Goal: Navigation & Orientation: Find specific page/section

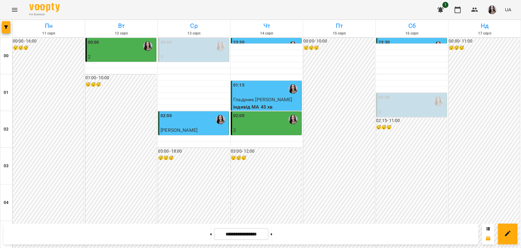
scroll to position [697, 0]
drag, startPoint x: 0, startPoint y: 0, endPoint x: 12, endPoint y: 14, distance: 18.6
click at [12, 14] on button "Menu" at bounding box center [14, 9] width 15 height 15
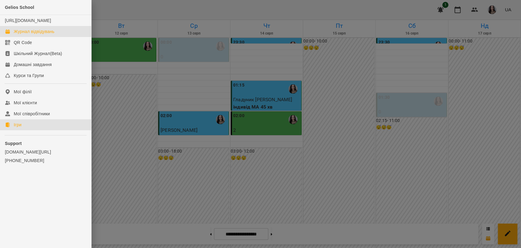
click at [17, 128] on div "Ігри" at bounding box center [18, 125] width 8 height 6
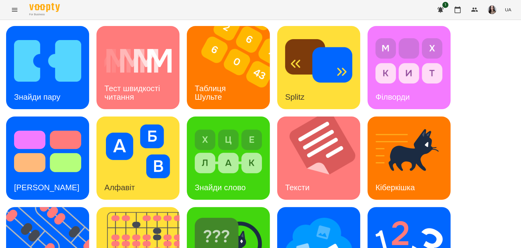
scroll to position [80, 0]
click at [188, 116] on div "Знайди слово" at bounding box center [228, 157] width 83 height 83
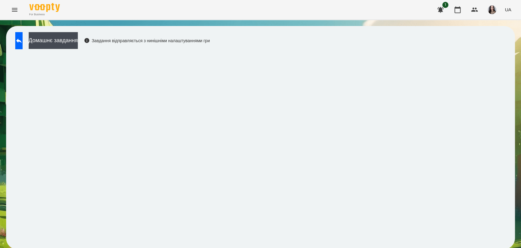
click at [344, 0] on div "For Business 1 UA" at bounding box center [260, 10] width 521 height 20
click at [20, 10] on button "Menu" at bounding box center [14, 9] width 15 height 15
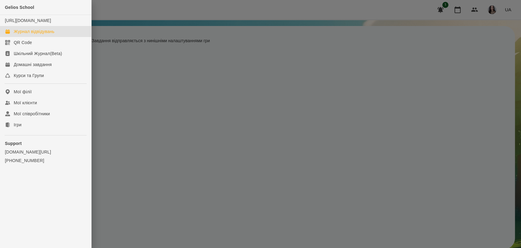
click at [37, 35] on div "Журнал відвідувань" at bounding box center [34, 31] width 41 height 6
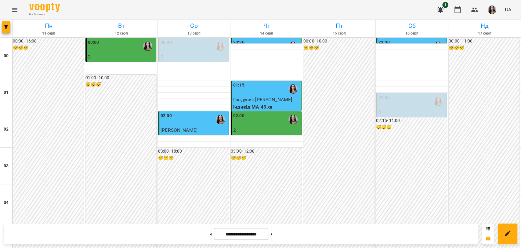
scroll to position [697, 0]
